Goal: Transaction & Acquisition: Book appointment/travel/reservation

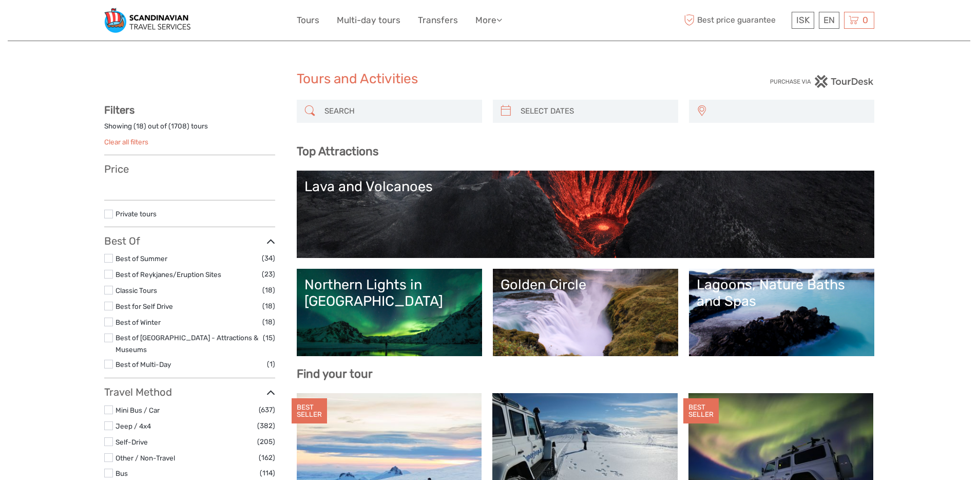
select select
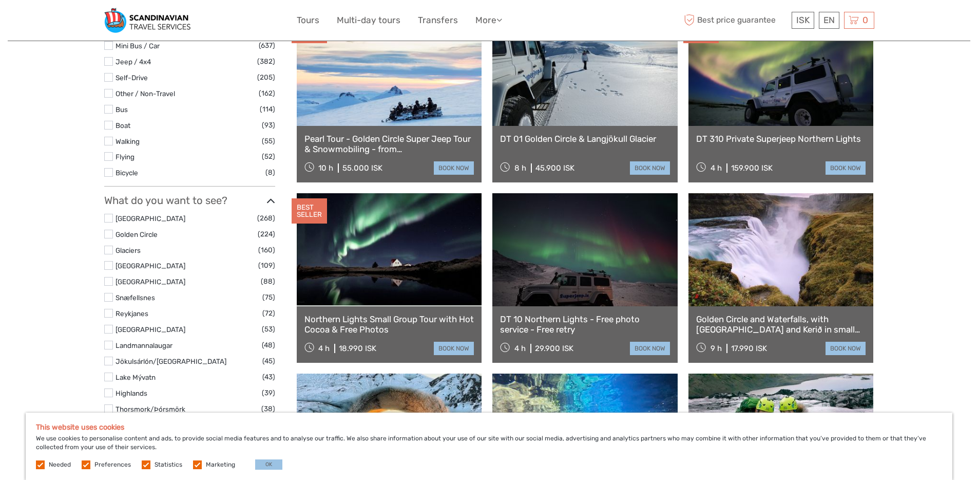
scroll to position [429, 0]
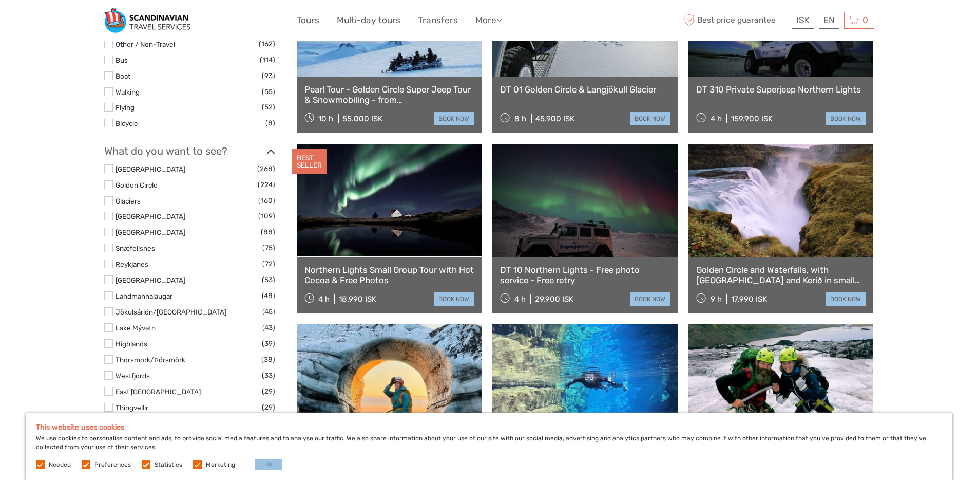
click at [62, 464] on label "Needed" at bounding box center [60, 464] width 22 height 9
click at [86, 465] on label at bounding box center [86, 464] width 9 height 9
click at [0, 0] on input "checkbox" at bounding box center [0, 0] width 0 height 0
click at [142, 466] on label at bounding box center [146, 464] width 9 height 9
click at [0, 0] on input "checkbox" at bounding box center [0, 0] width 0 height 0
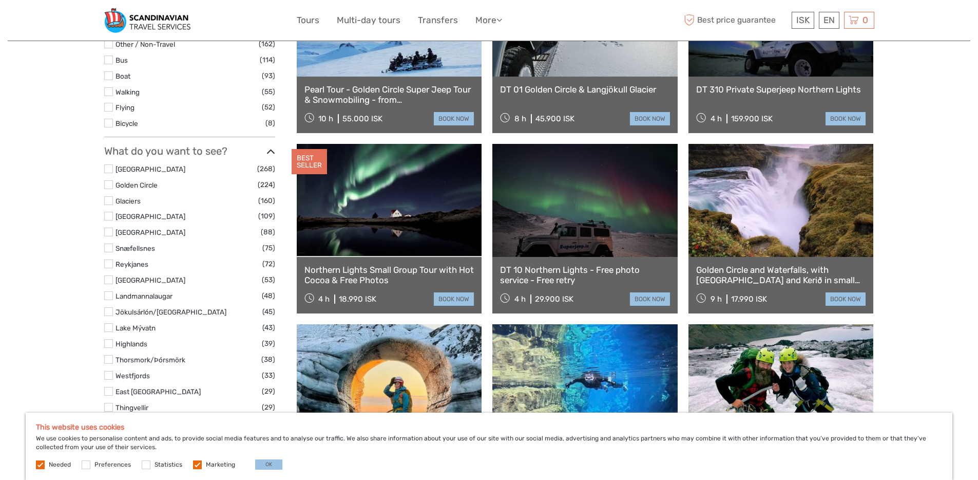
click at [193, 464] on label at bounding box center [197, 464] width 9 height 9
click at [0, 0] on input "checkbox" at bounding box center [0, 0] width 0 height 0
click at [37, 465] on label at bounding box center [40, 464] width 9 height 9
click at [255, 462] on button "OK" at bounding box center [268, 464] width 27 height 10
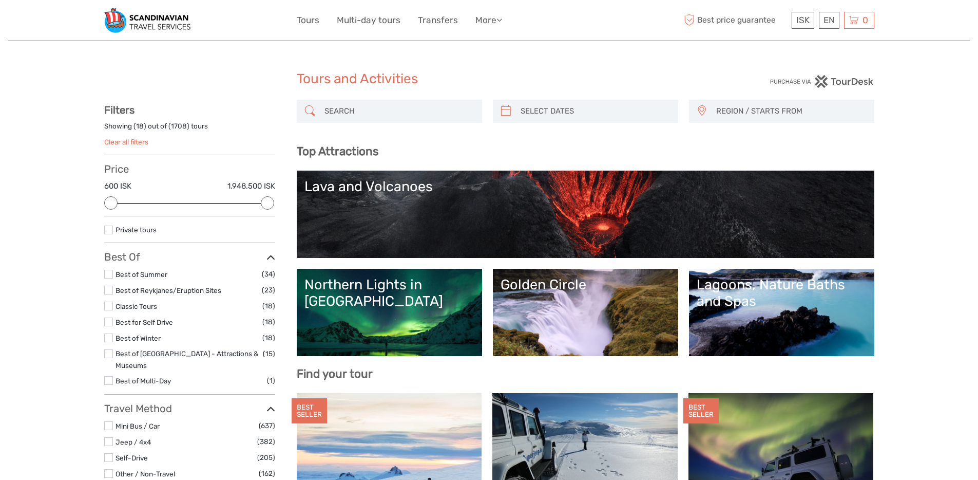
scroll to position [0, 0]
